Goal: Transaction & Acquisition: Download file/media

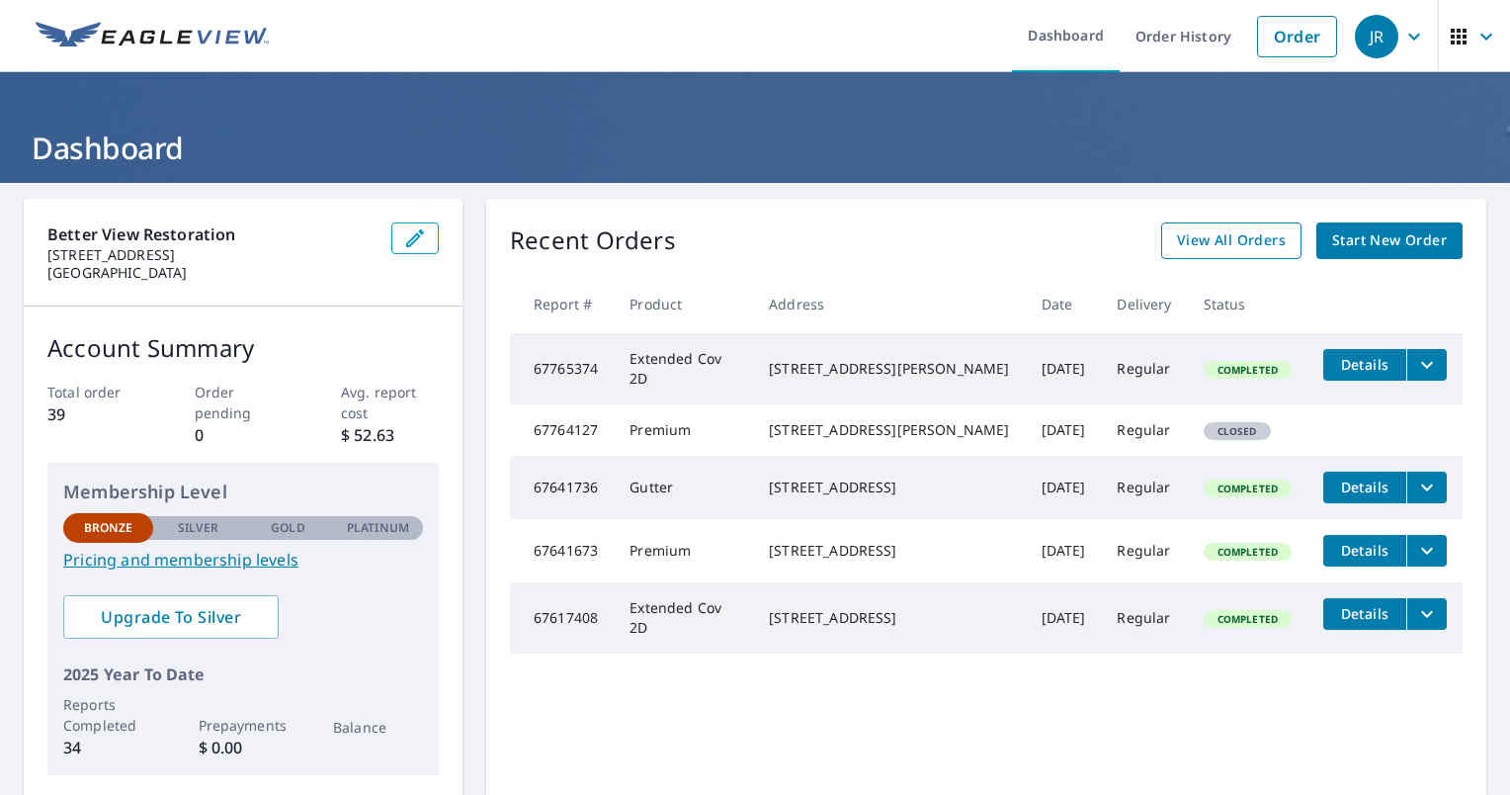
click at [1198, 245] on span "View All Orders" at bounding box center [1231, 240] width 109 height 25
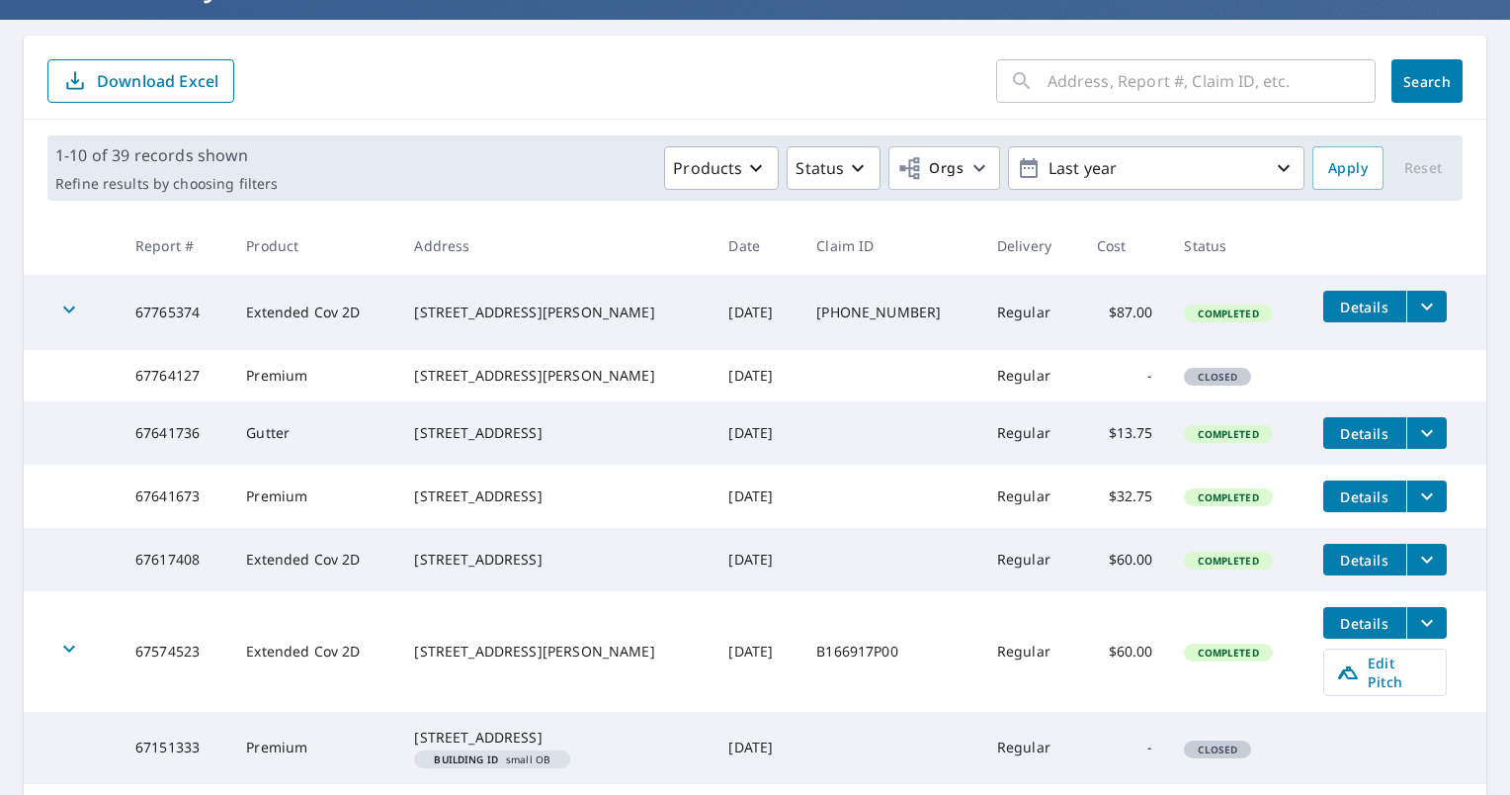
scroll to position [198, 0]
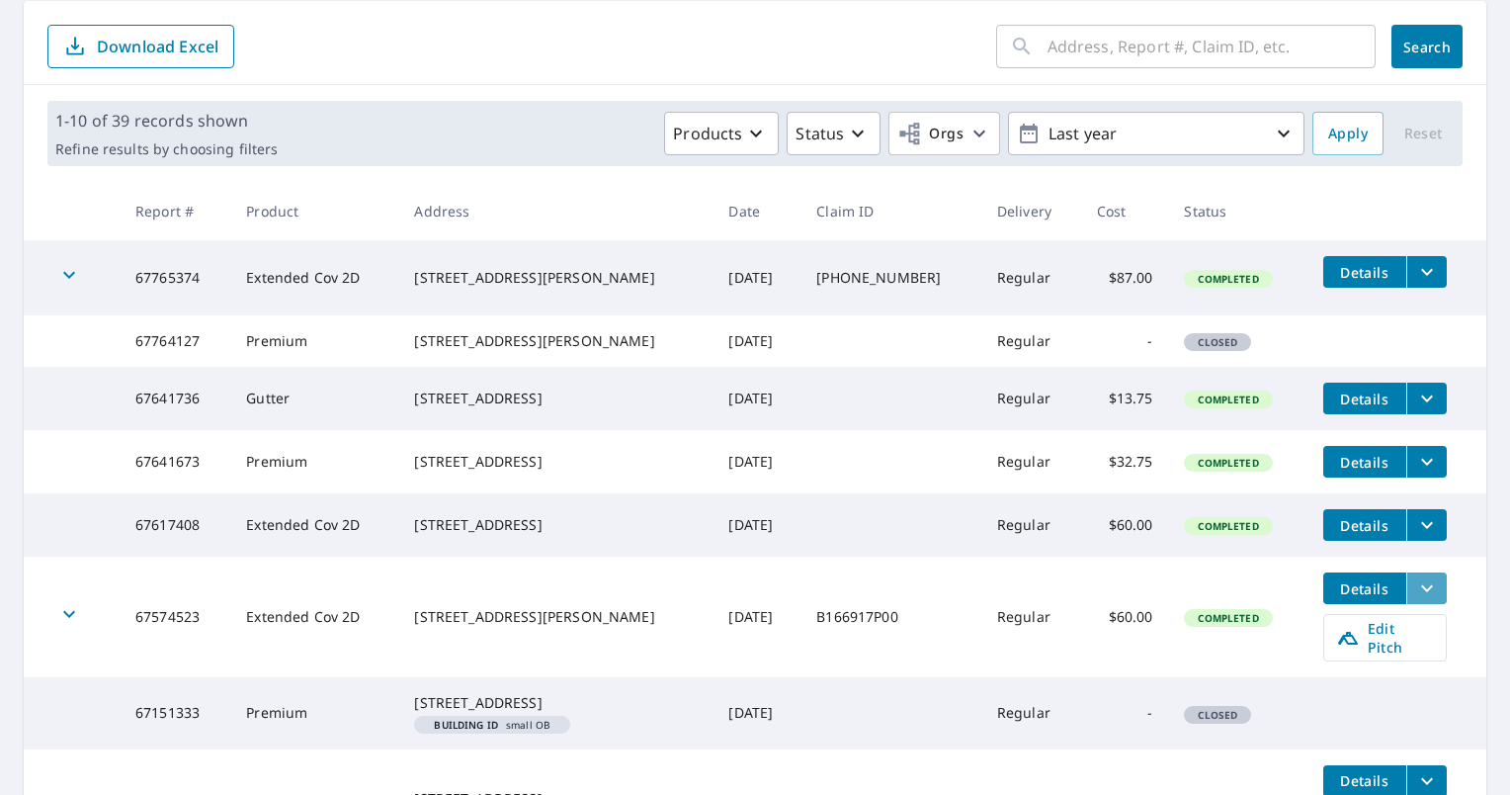
click at [1416, 600] on icon "filesDropdownBtn-67574523" at bounding box center [1428, 588] width 24 height 24
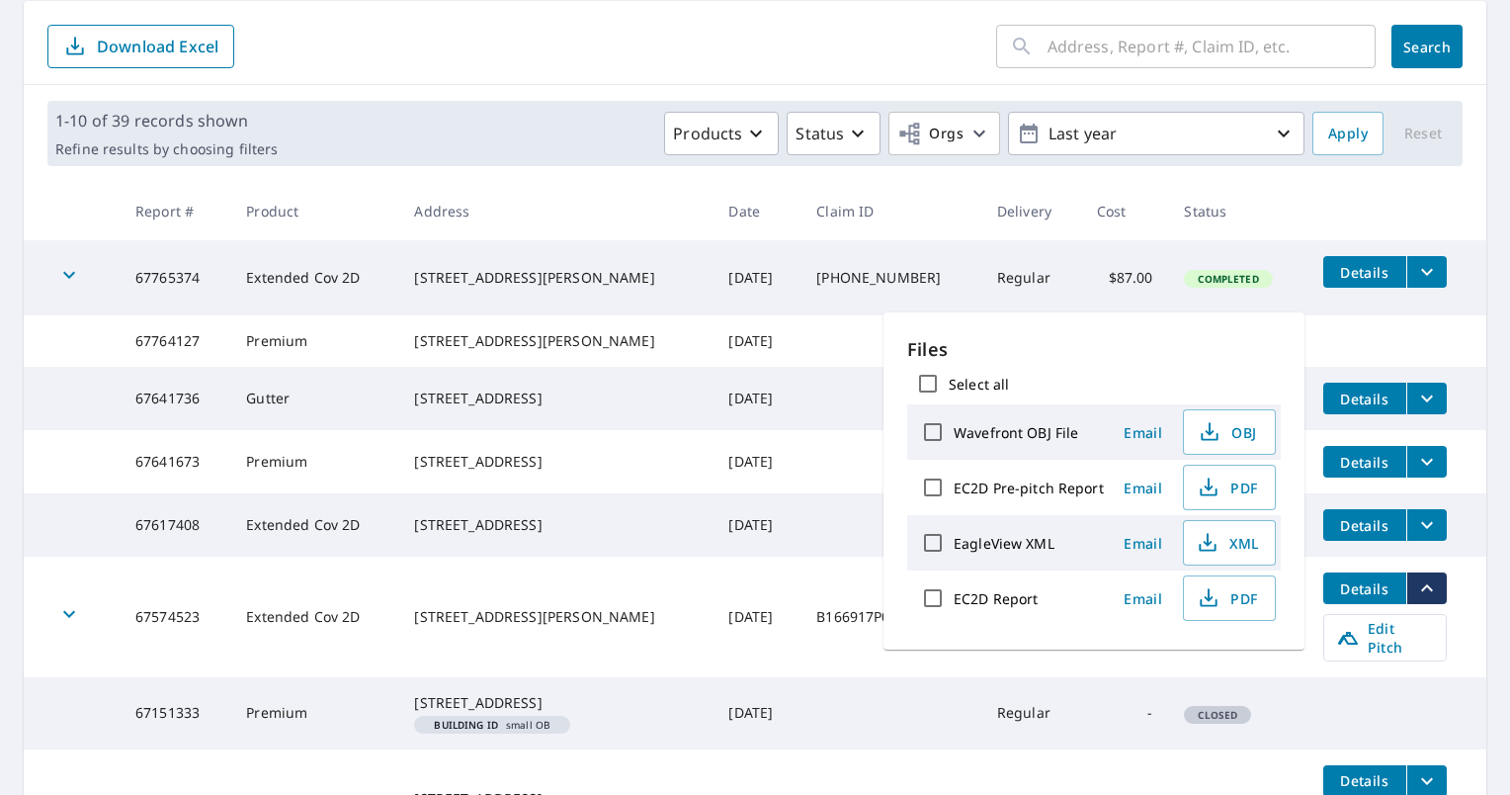
click at [759, 665] on td "[DATE]" at bounding box center [757, 617] width 88 height 121
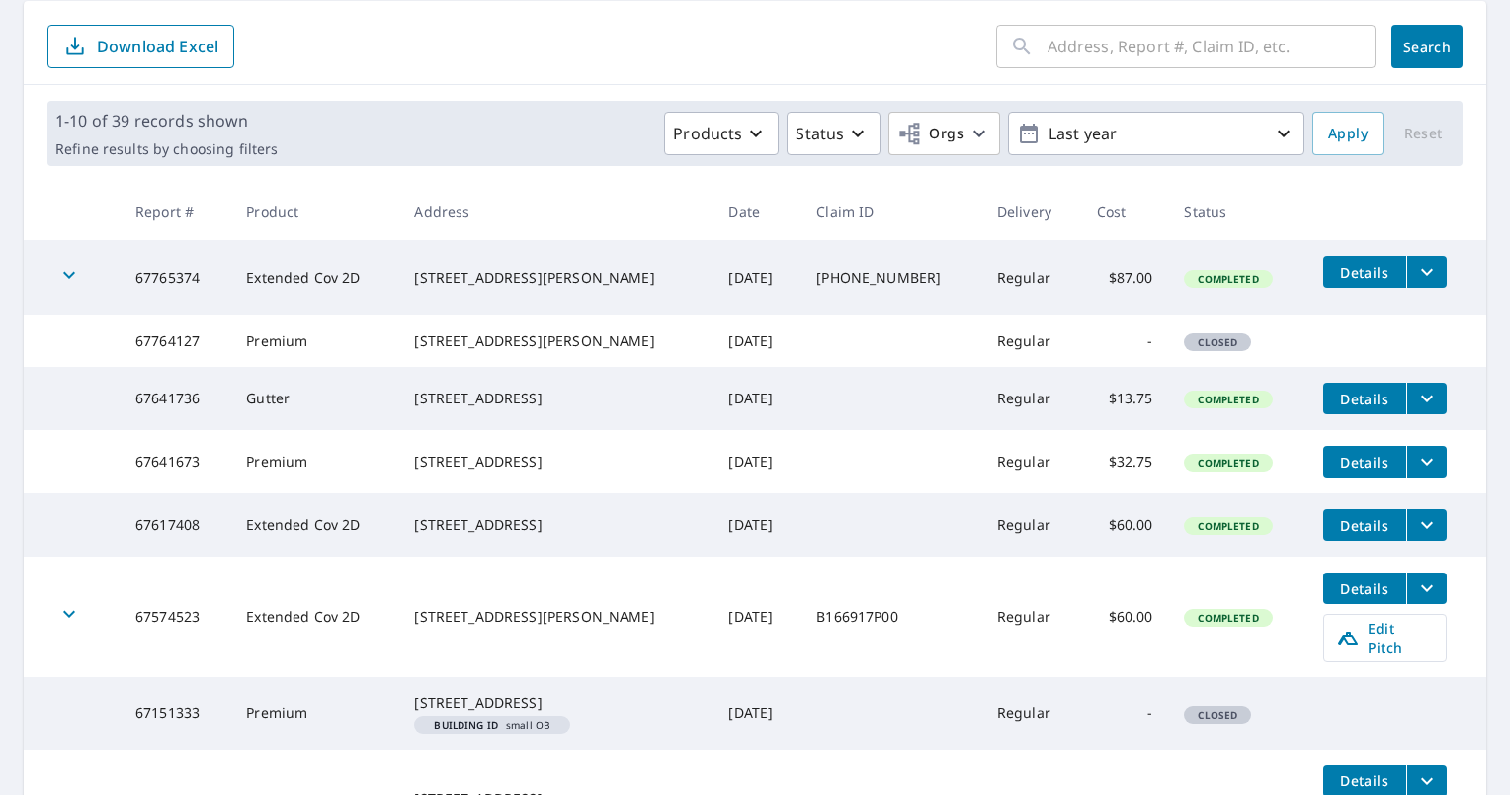
click at [996, 653] on td "Regular" at bounding box center [1032, 617] width 100 height 121
click at [1339, 598] on span "Details" at bounding box center [1364, 588] width 59 height 19
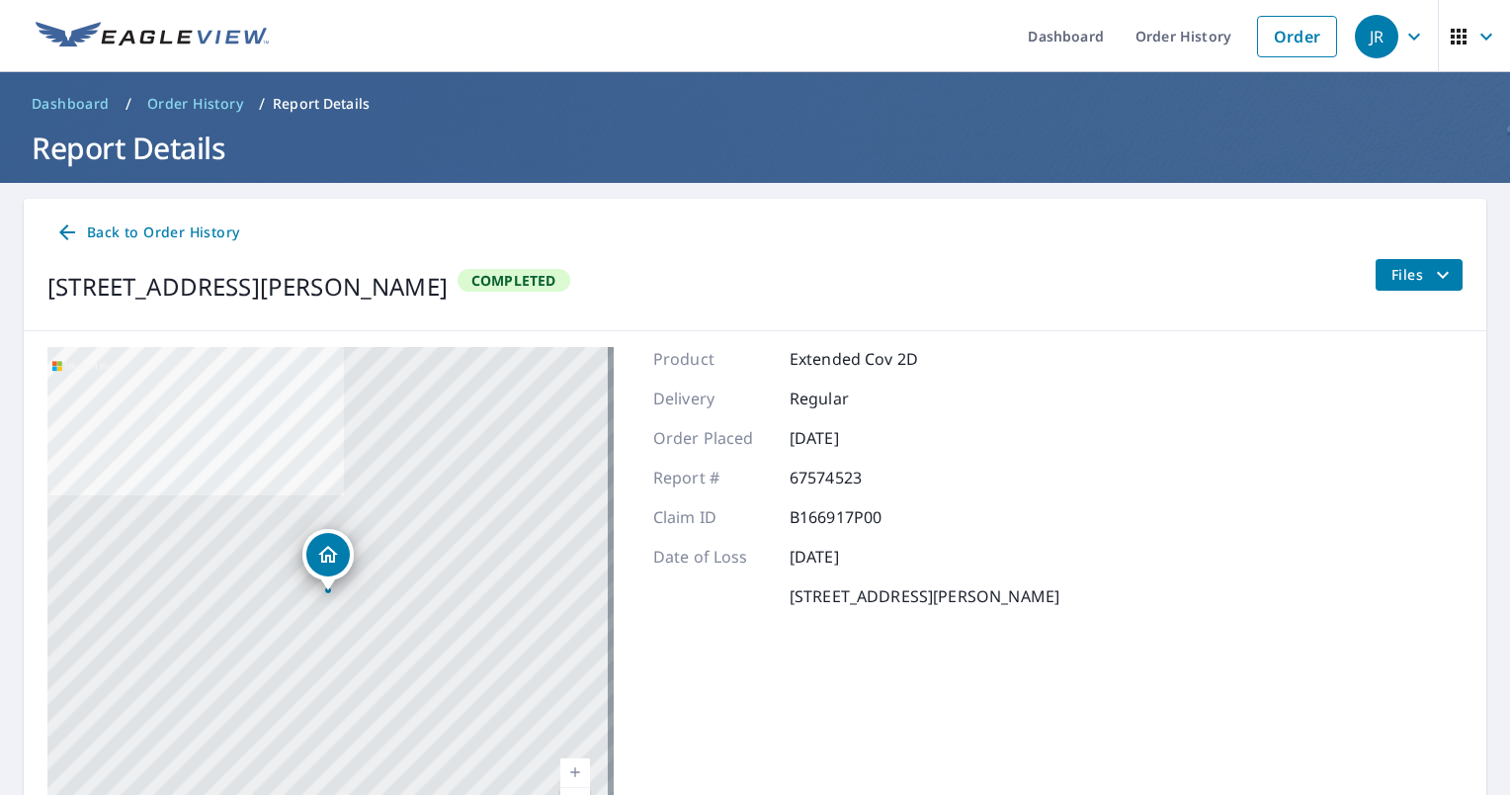
click at [107, 230] on span "Back to Order History" at bounding box center [147, 232] width 184 height 25
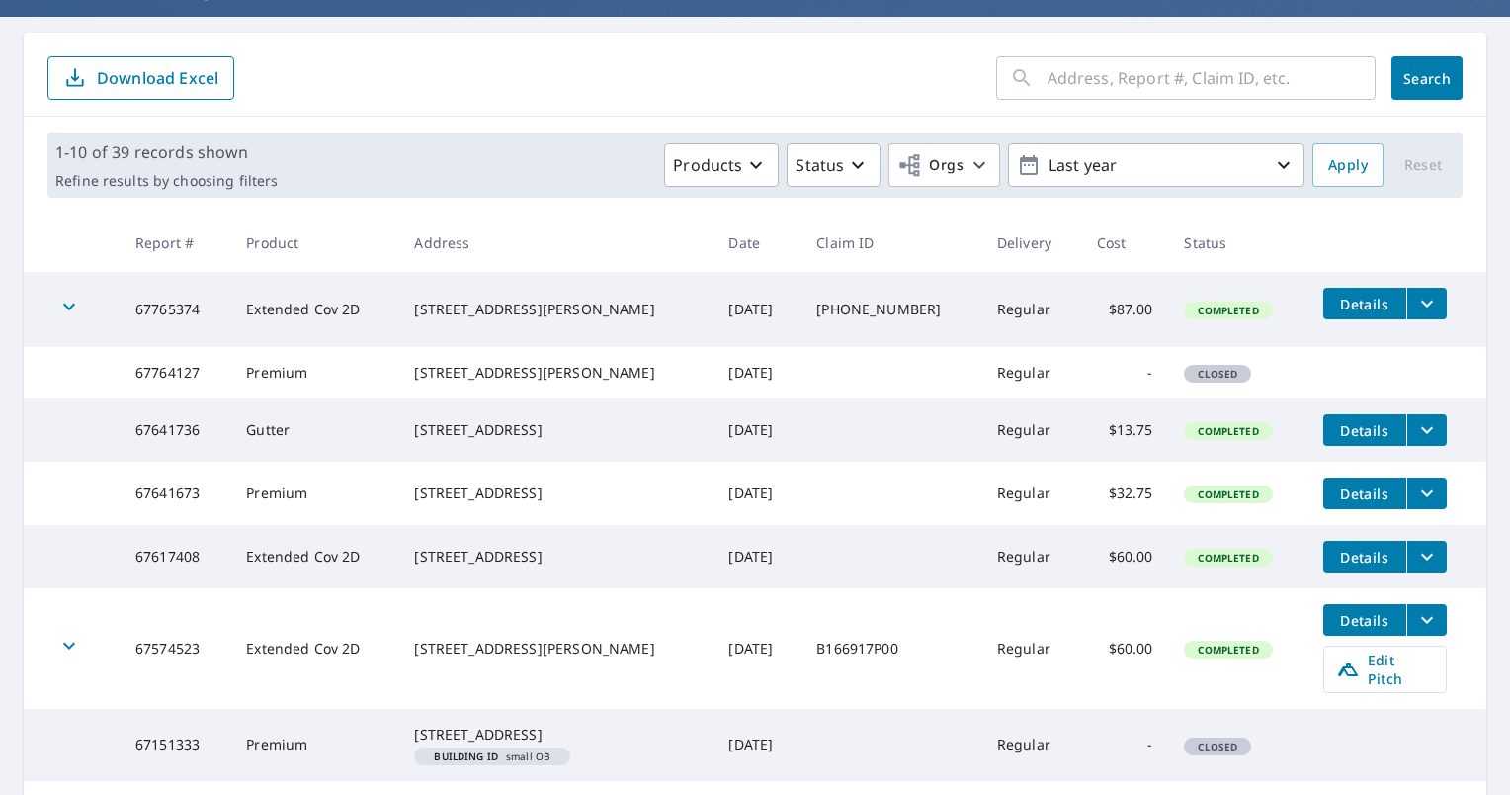
scroll to position [198, 0]
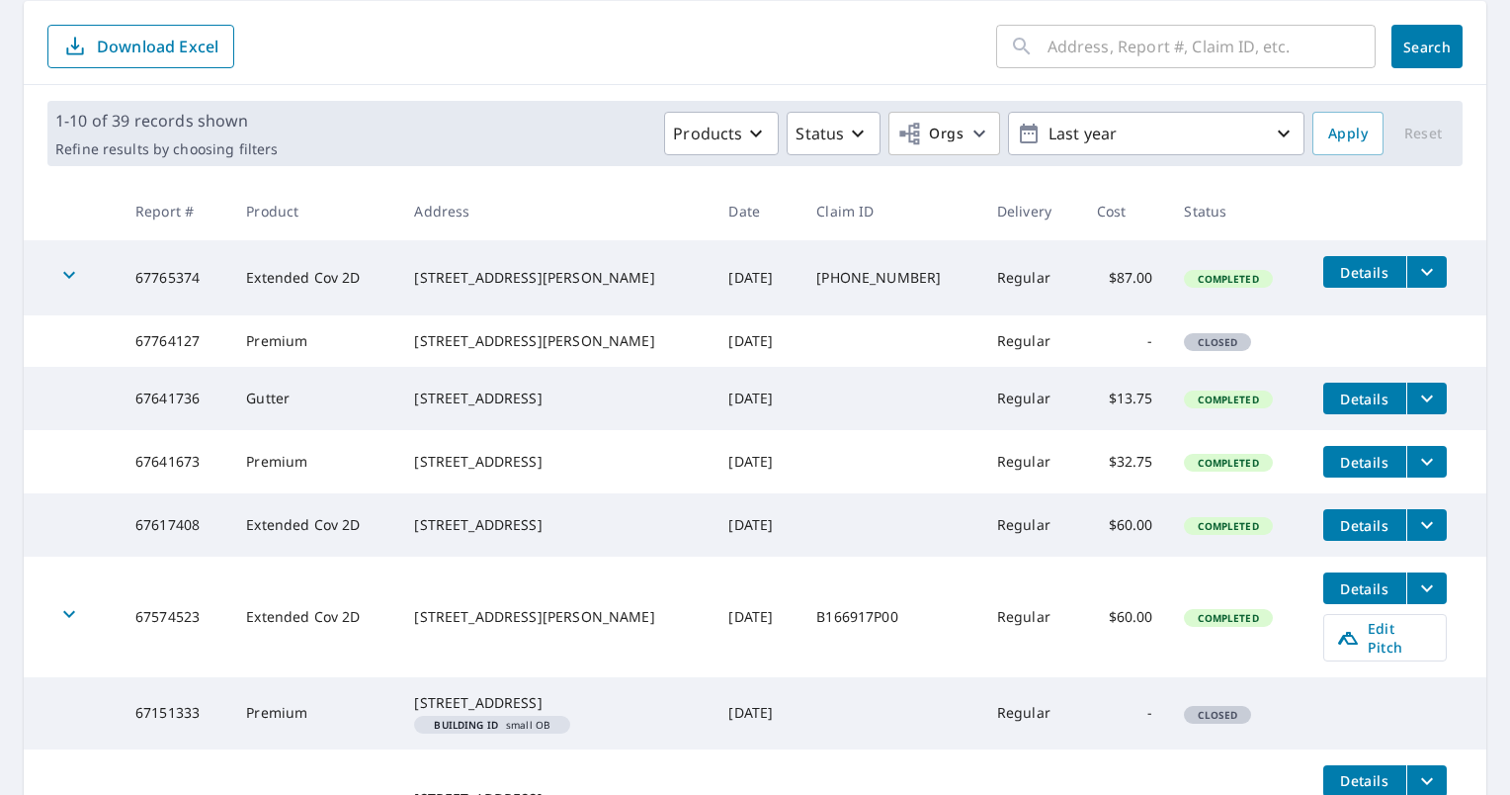
click at [493, 627] on div "[STREET_ADDRESS][PERSON_NAME]" at bounding box center [555, 617] width 283 height 20
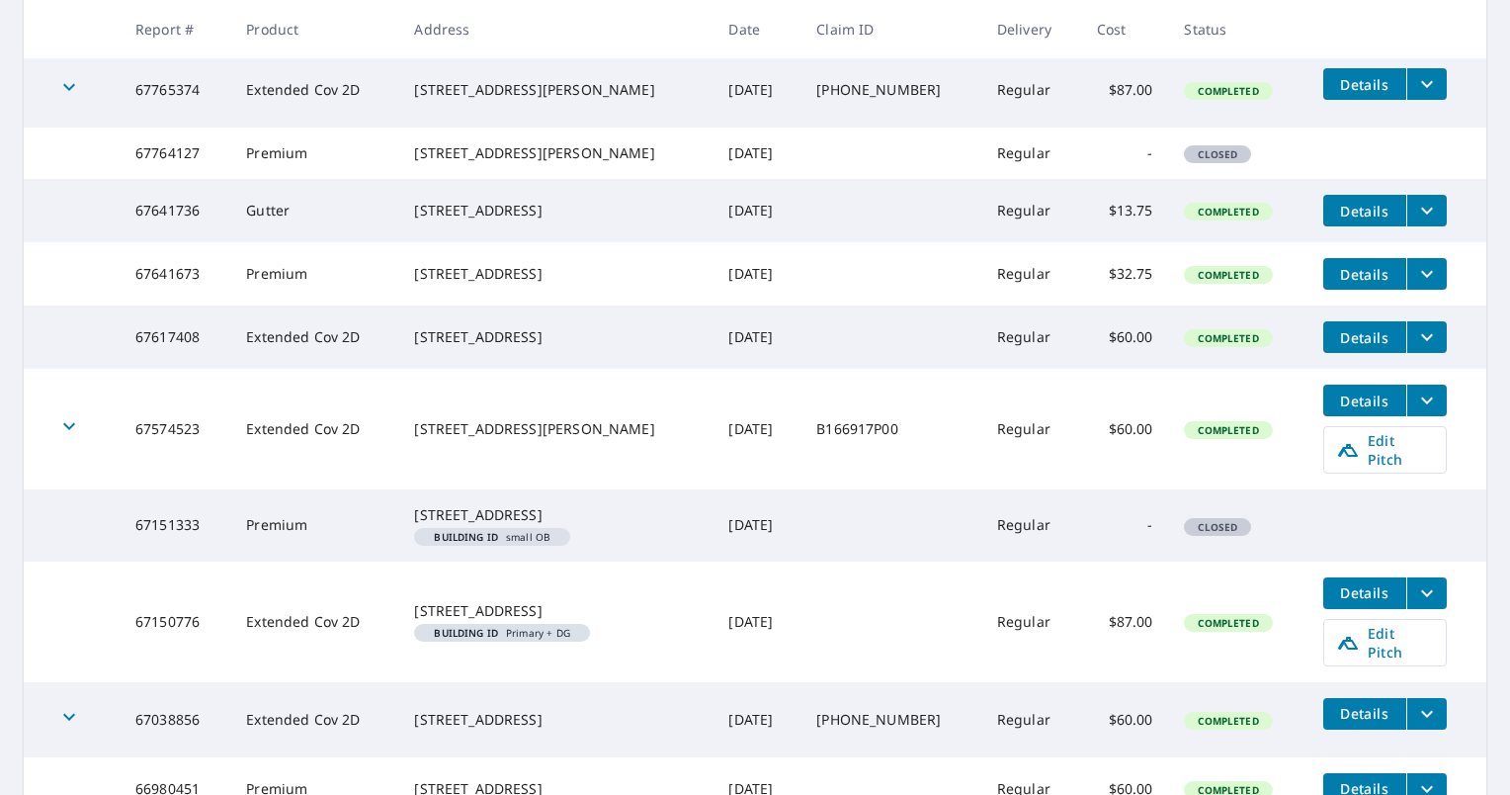
scroll to position [395, 0]
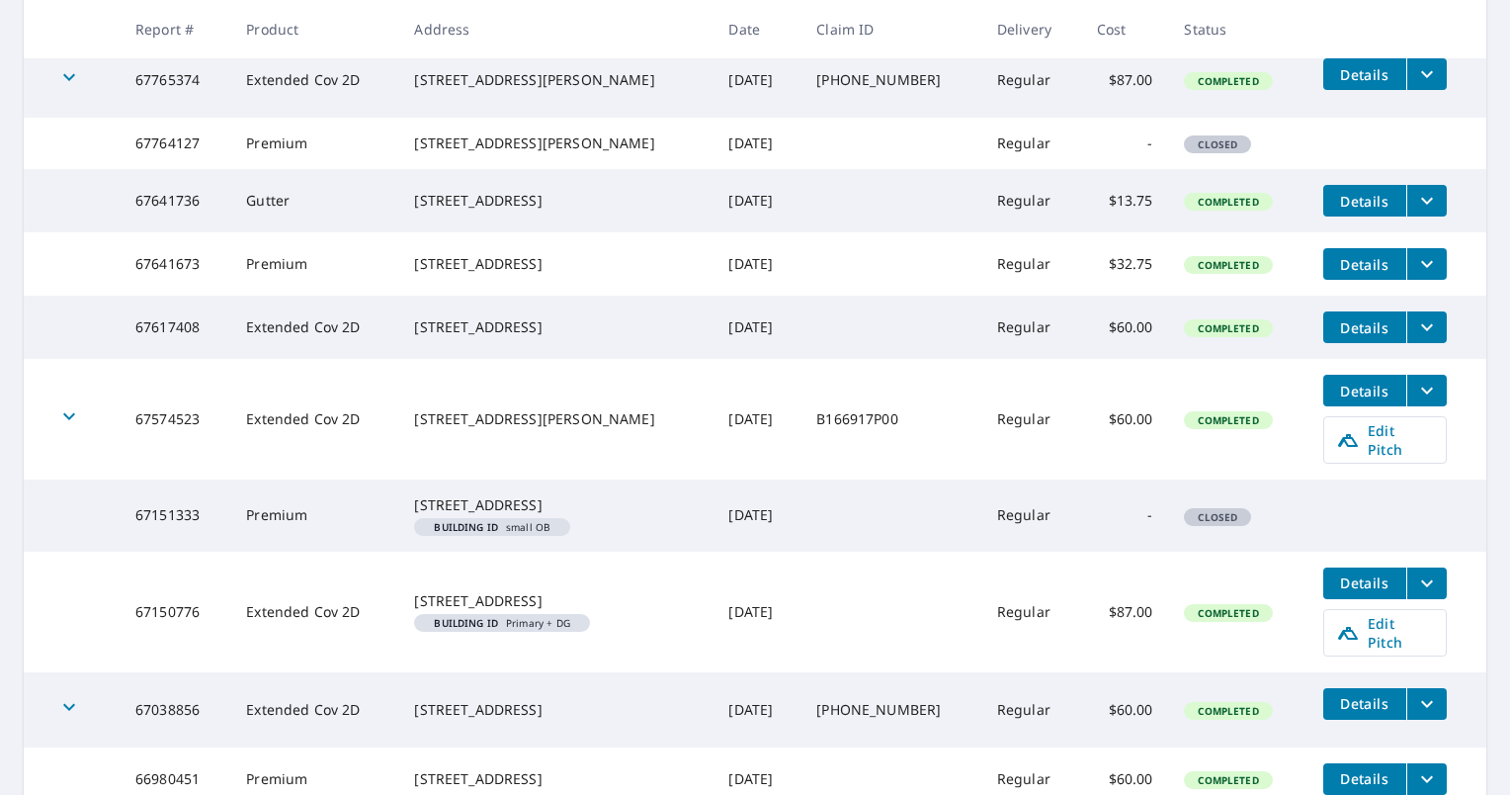
click at [1335, 400] on span "Details" at bounding box center [1364, 391] width 59 height 19
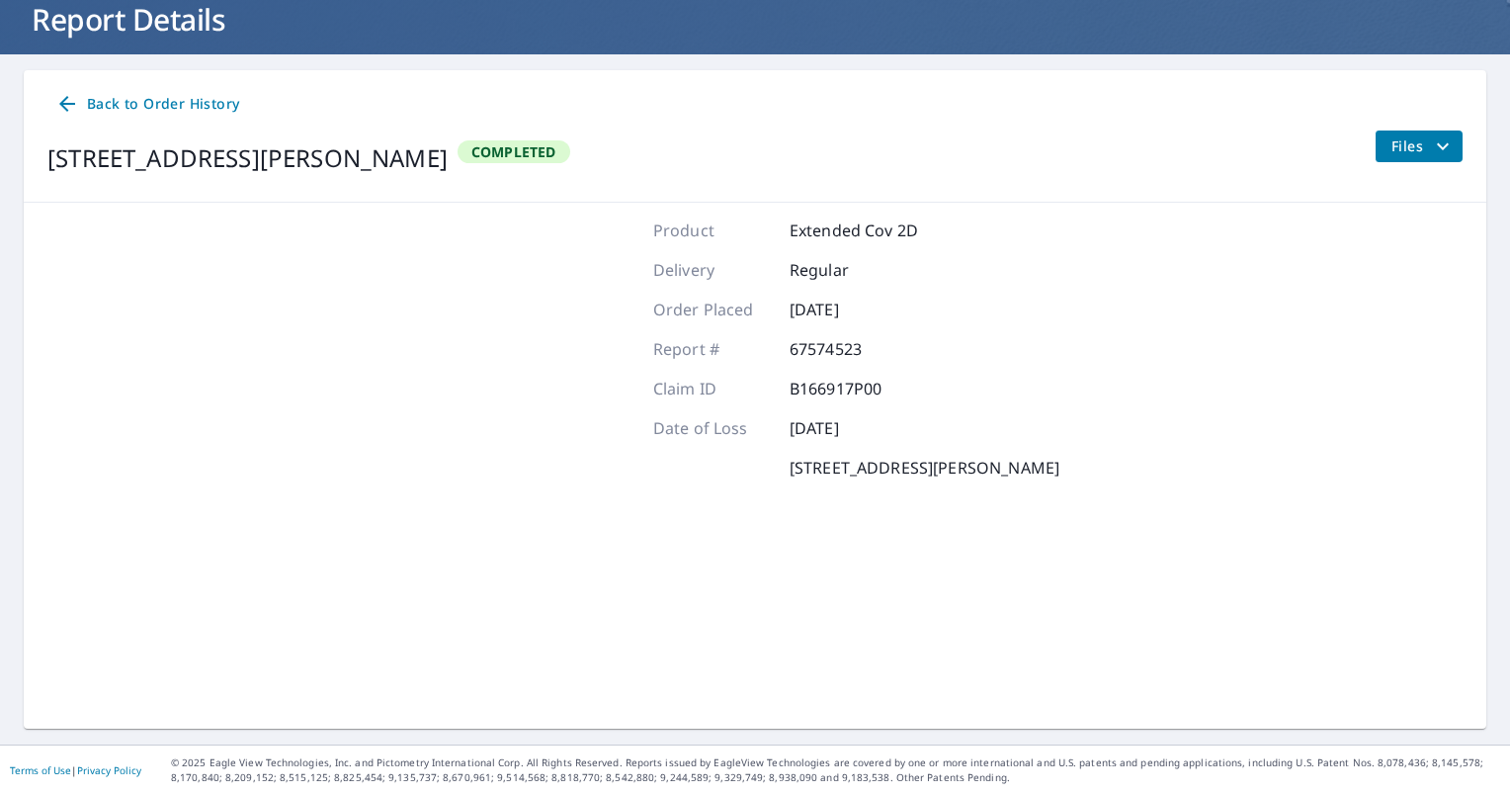
scroll to position [127, 0]
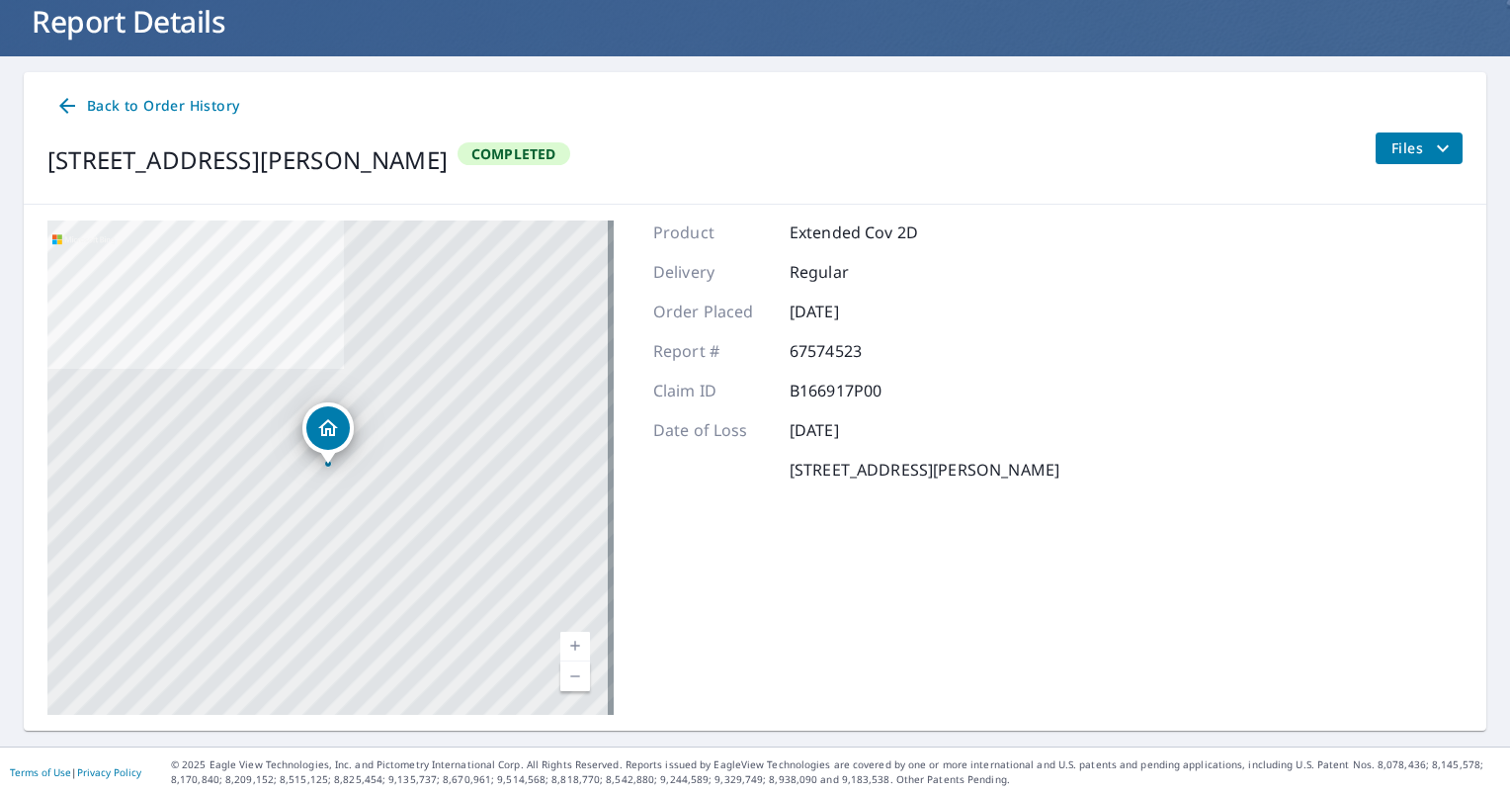
click at [1392, 145] on span "Files" at bounding box center [1423, 148] width 63 height 24
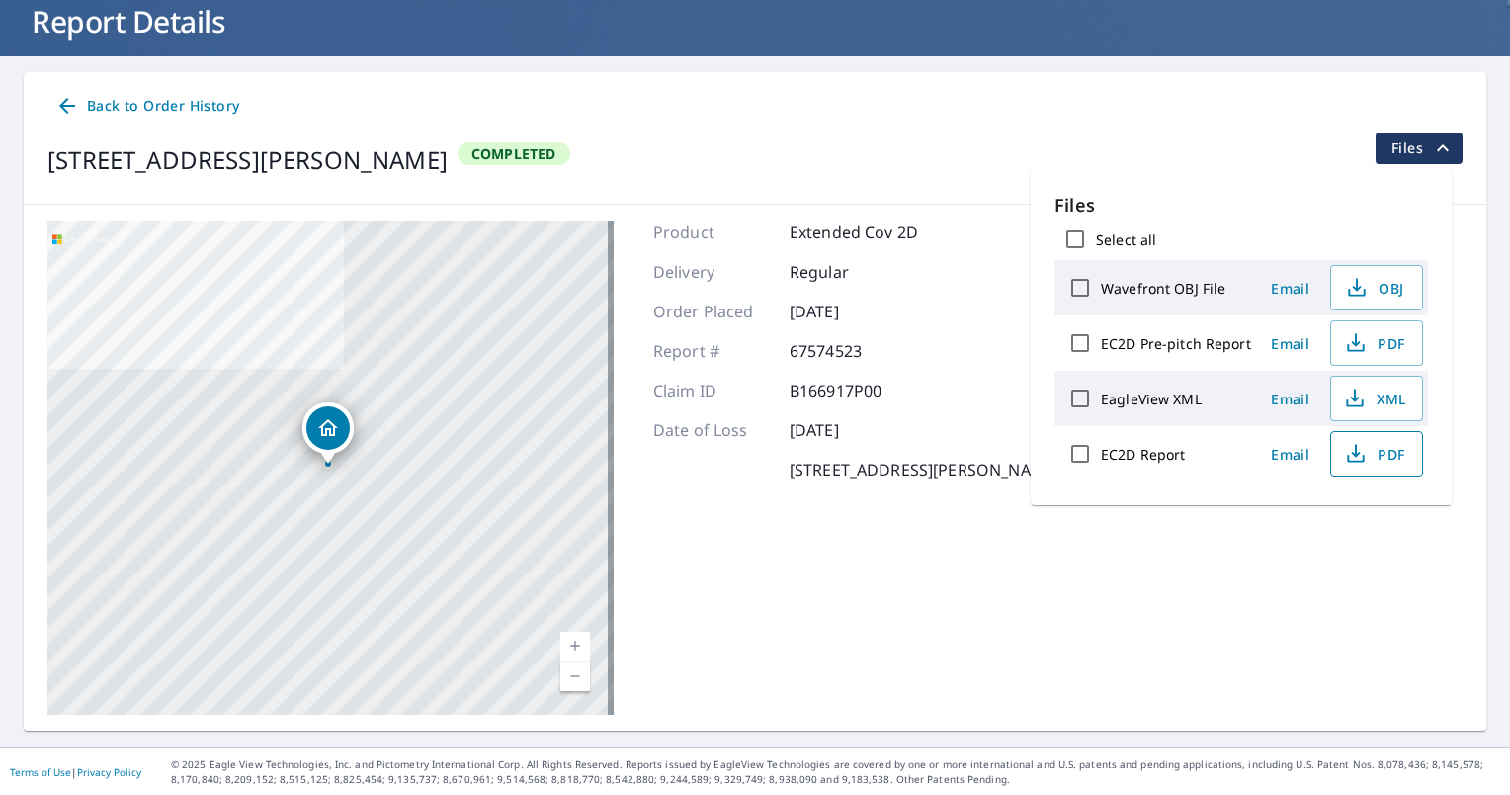
click at [1375, 448] on span "PDF" at bounding box center [1374, 454] width 63 height 24
